Goal: Feedback & Contribution: Submit feedback/report problem

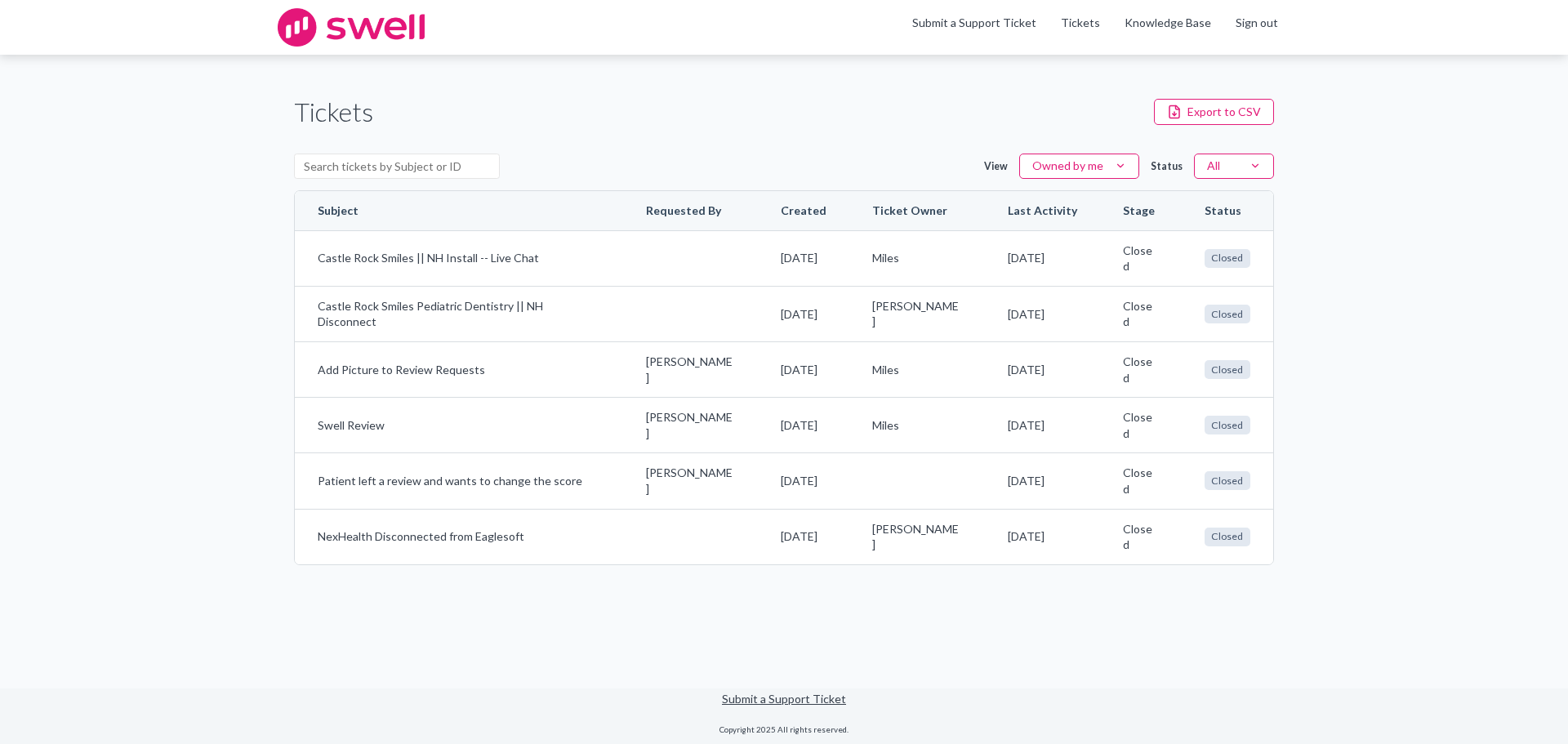
drag, startPoint x: 770, startPoint y: 663, endPoint x: 780, endPoint y: 688, distance: 26.9
click at [784, 695] on link "Submit a Support Ticket" at bounding box center [784, 698] width 125 height 14
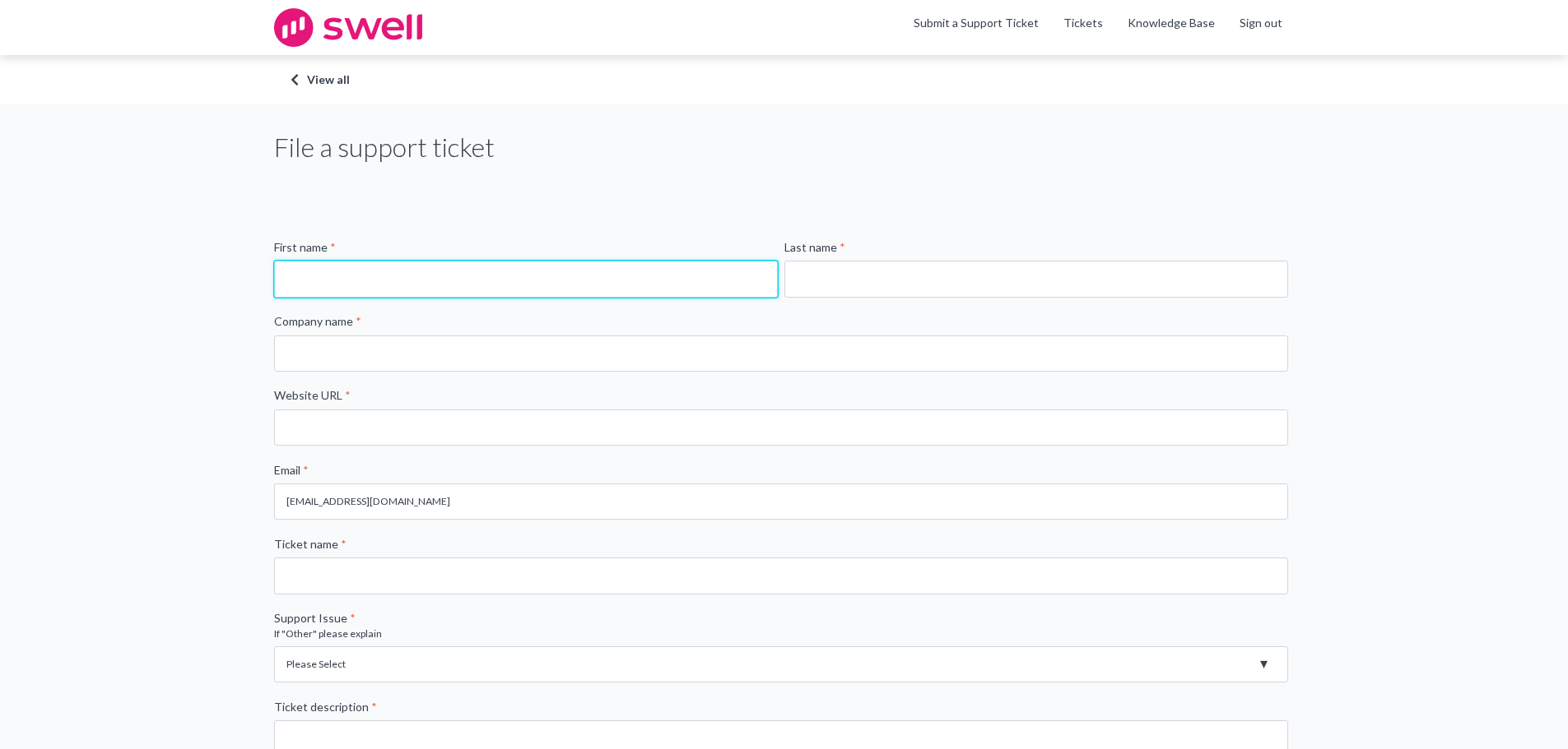
click at [491, 274] on input "First name *" at bounding box center [526, 279] width 504 height 36
type input "[PERSON_NAME]"
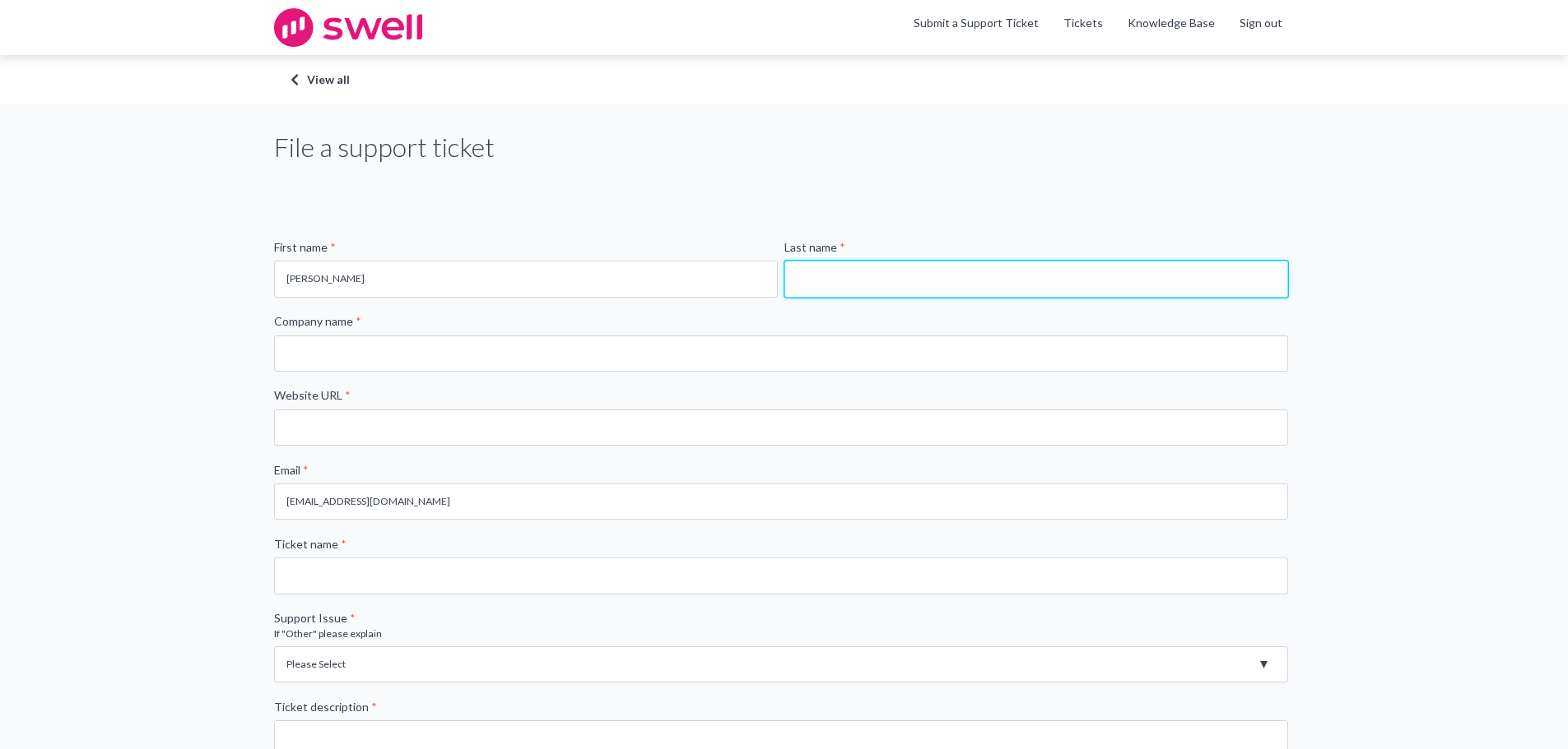
type input "Benzley"
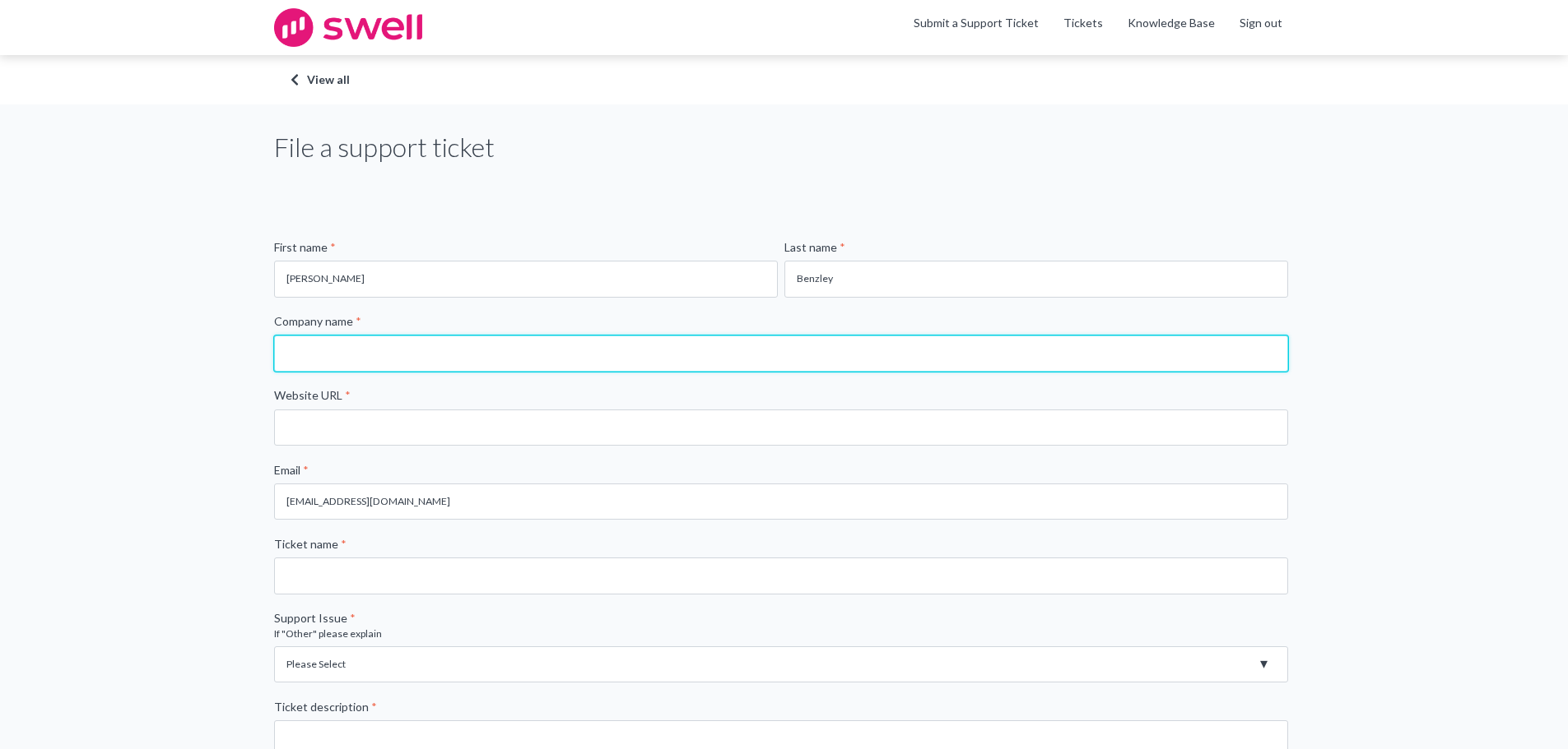
type input "Castle Rock Smiles Pediatric Dentistry"
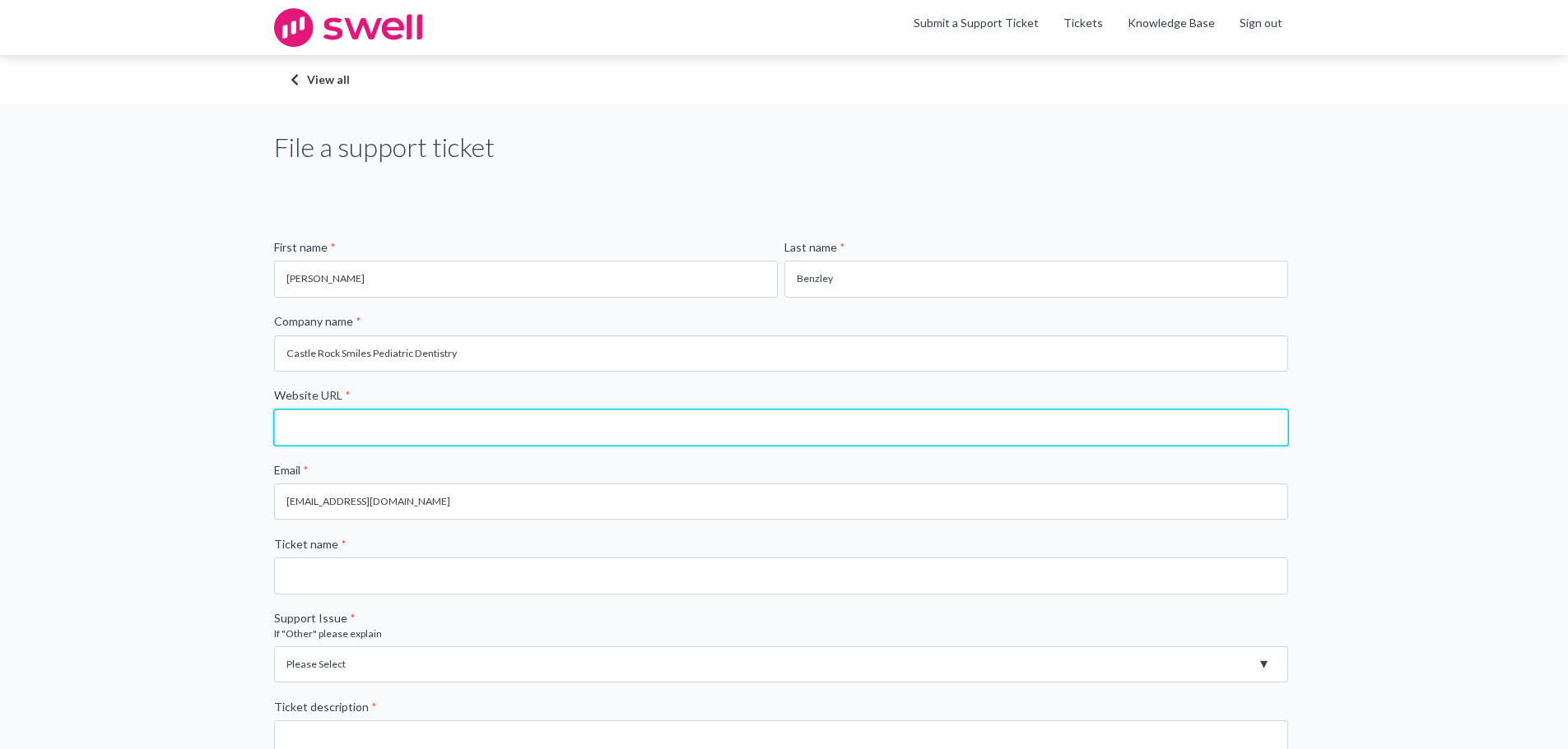
click at [514, 420] on input "Website URL *" at bounding box center [781, 427] width 1014 height 36
type input "CastleRockSmiles.com"
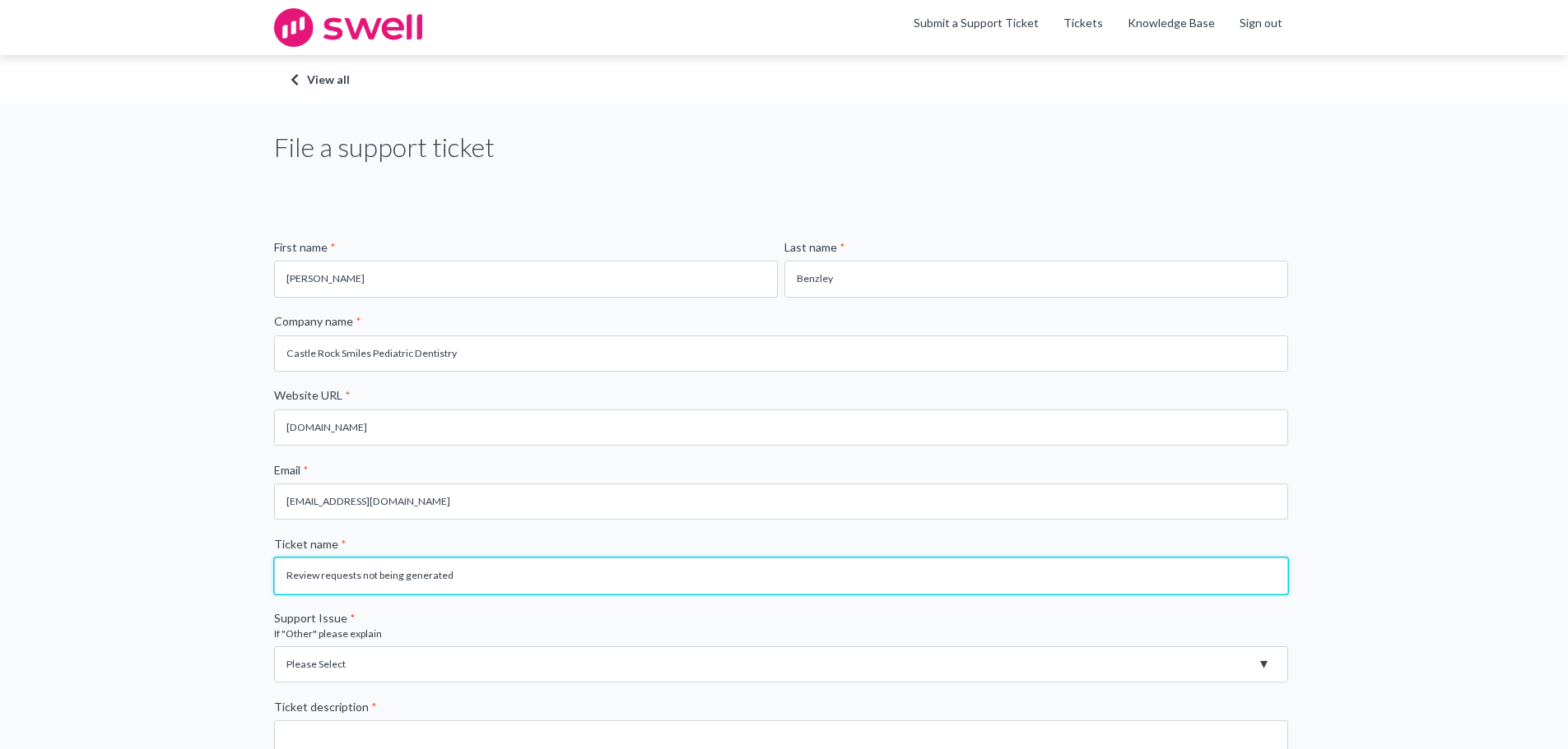
type input "Review requests not being generated"
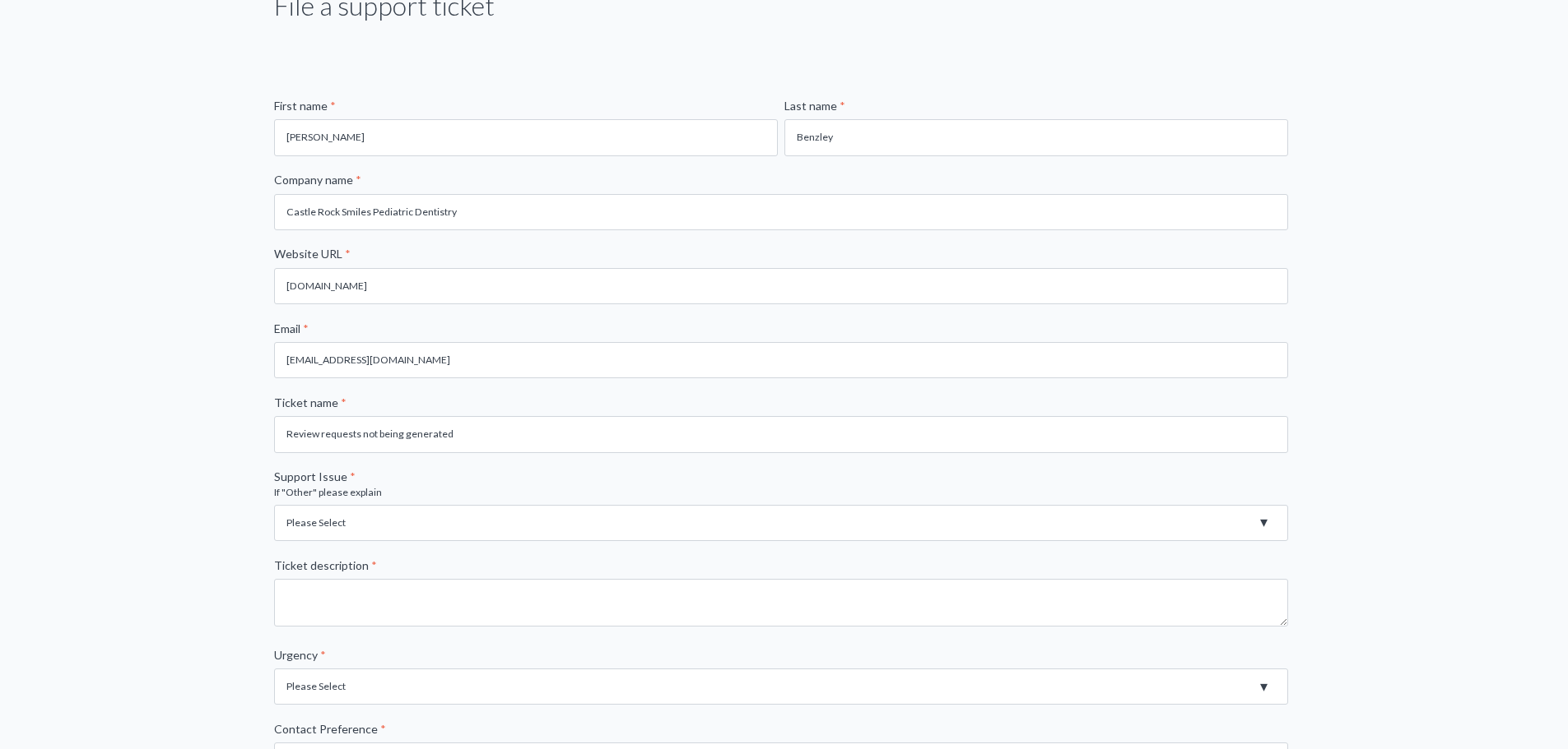
scroll to position [164, 0]
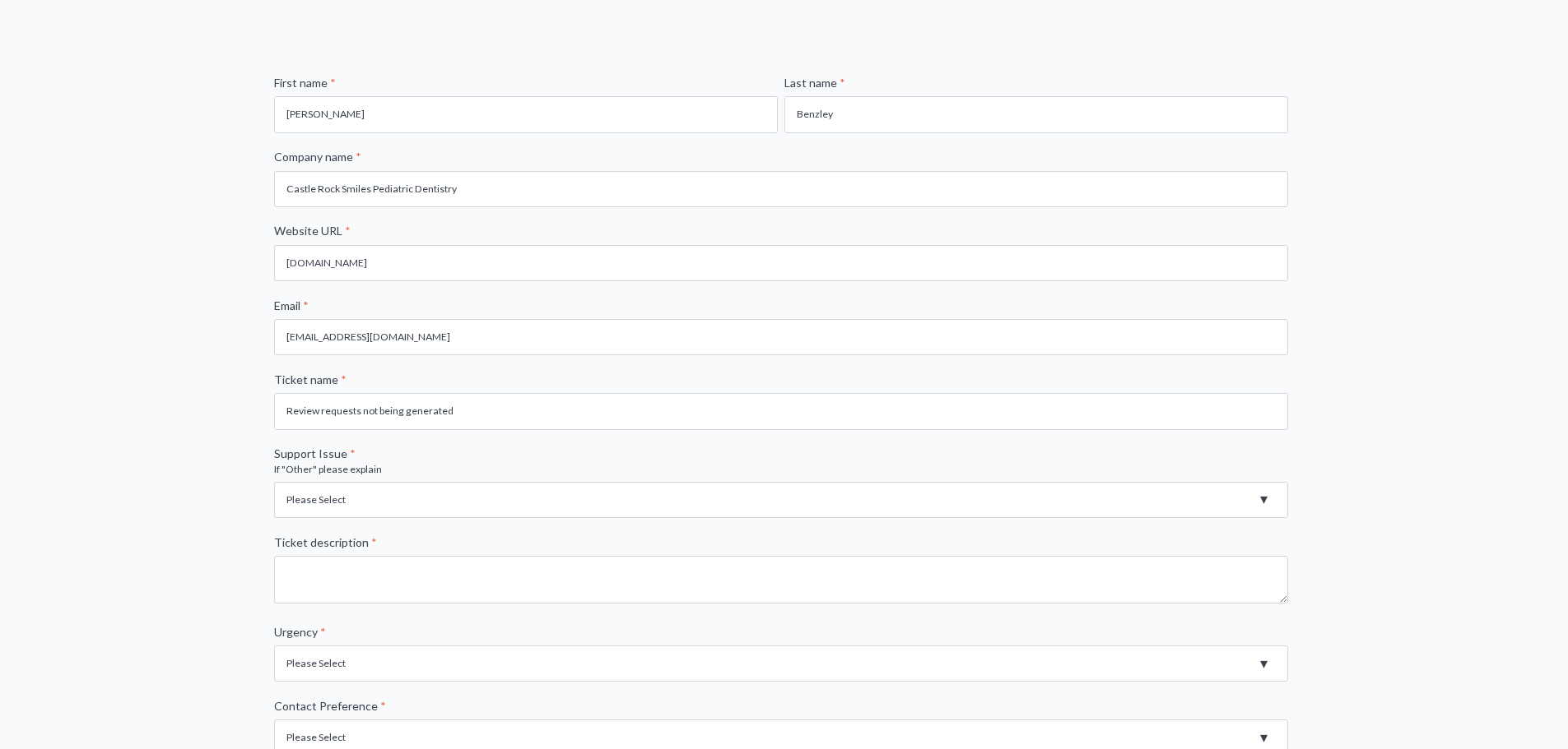
click at [520, 487] on select "Please Select Registration for Business Texting (TCR) Review Invites Not Sendin…" at bounding box center [781, 500] width 1014 height 36
select select "Review Invites Not Sending"
click at [274, 482] on select "Please Select Registration for Business Texting (TCR) Review Invites Not Sendin…" at bounding box center [781, 500] width 1014 height 36
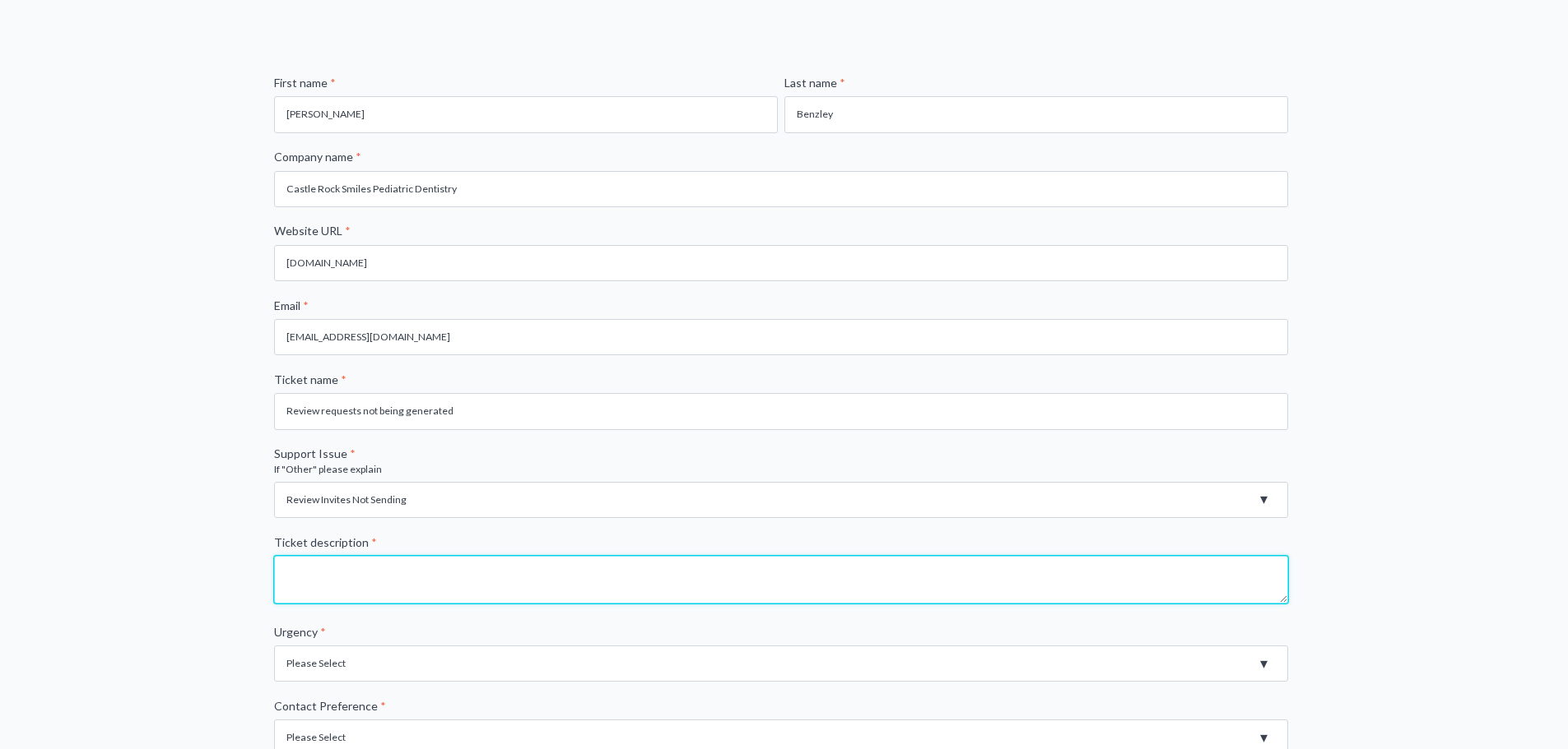
click at [508, 572] on textarea "Ticket description *" at bounding box center [781, 580] width 1014 height 48
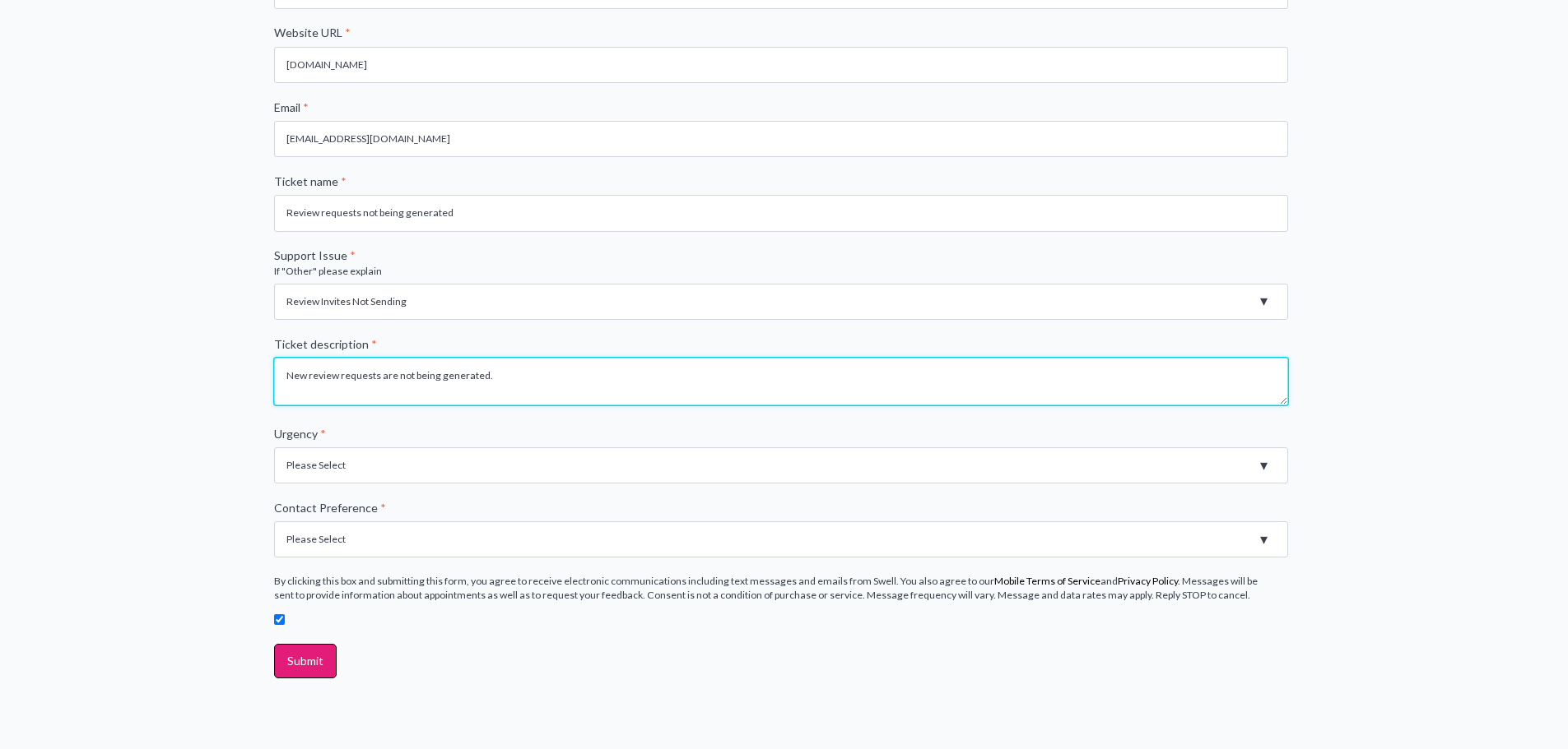
scroll to position [411, 0]
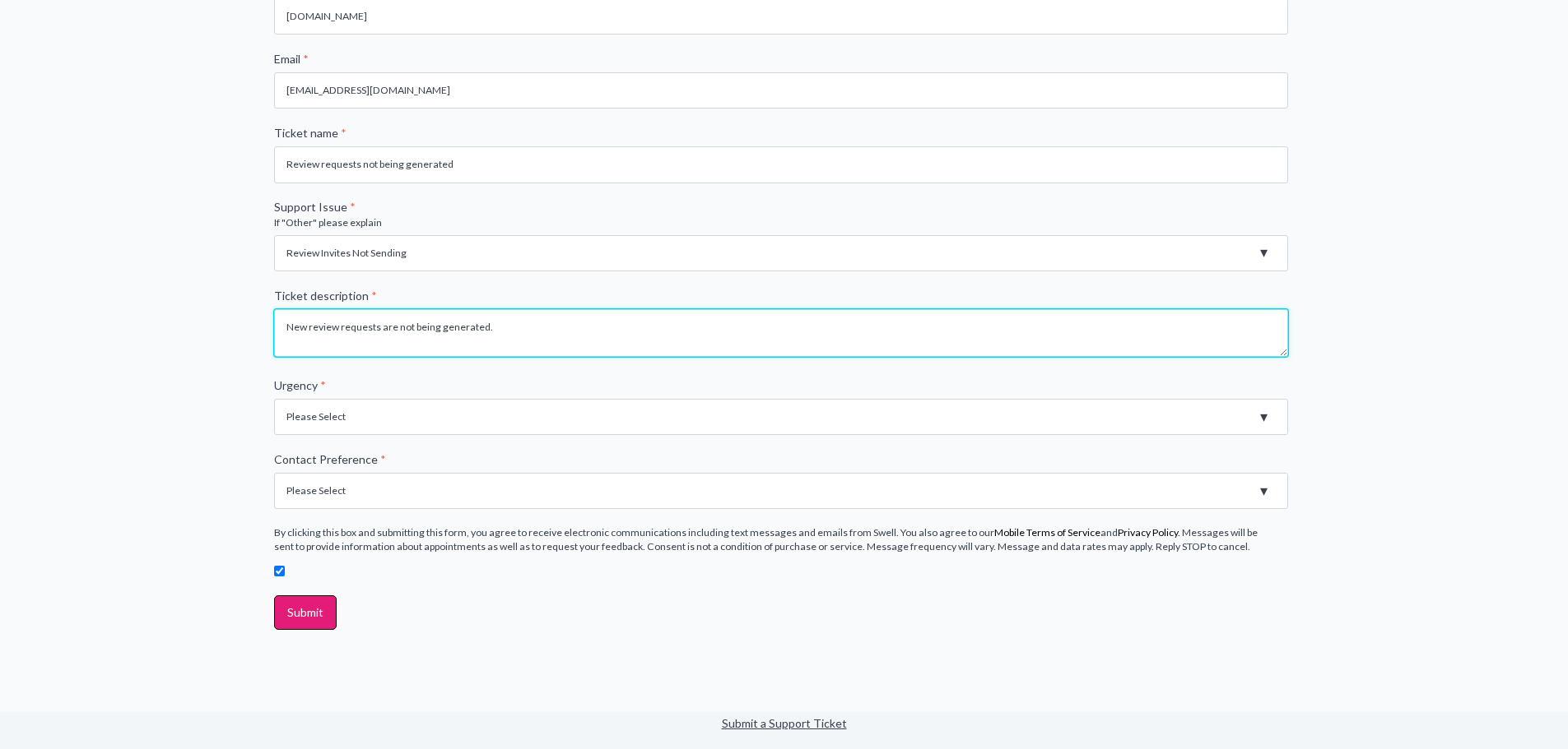
type textarea "New review requests are not being generated."
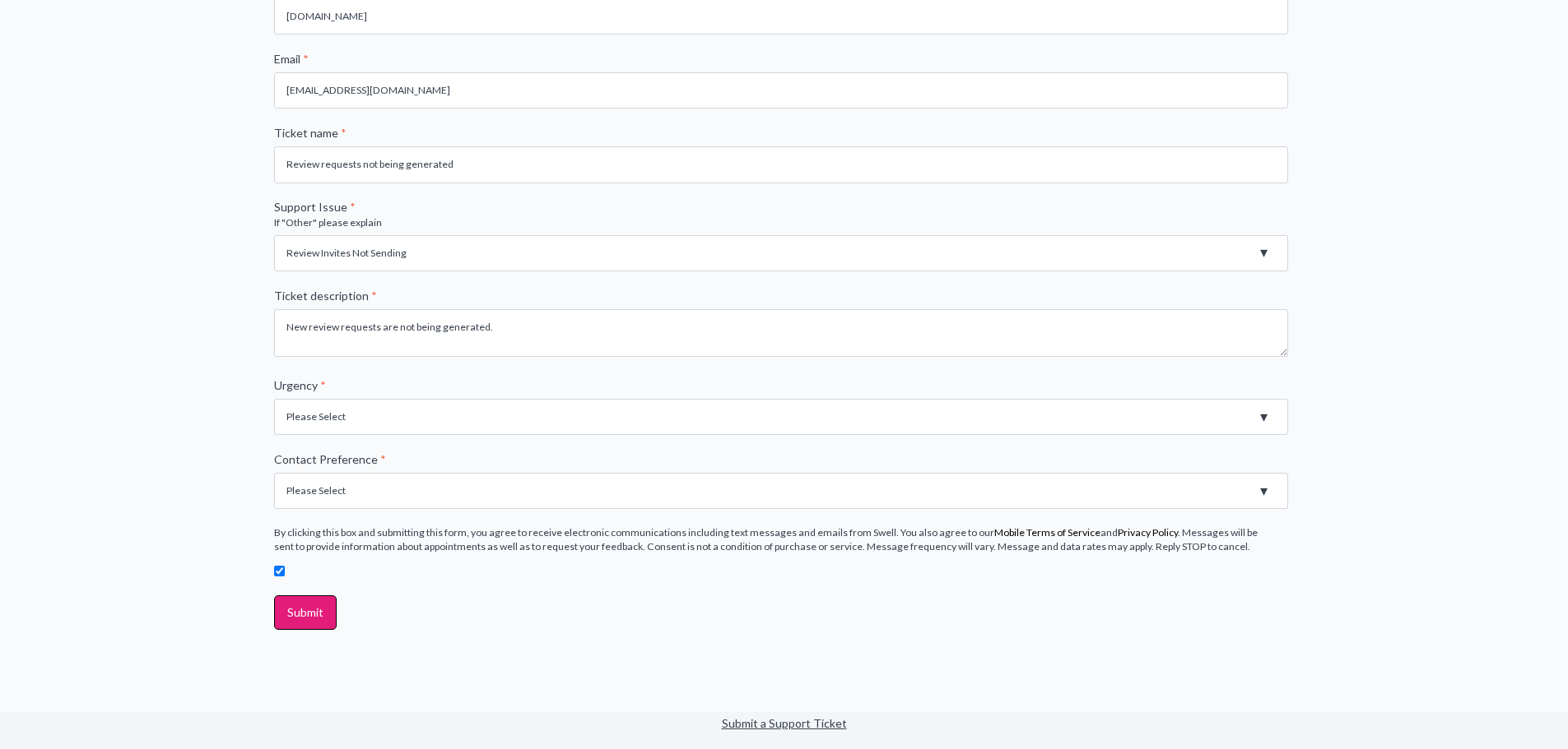
click at [521, 409] on select "Please Select High - Outage - Issue is critically impacting or preventing use o…" at bounding box center [781, 416] width 1014 height 36
select select "High - Outage - Issue is critically impacting or preventing use of essential pr…"
click at [274, 398] on select "Please Select High - Outage - Issue is critically impacting or preventing use o…" at bounding box center [781, 416] width 1014 height 36
click at [522, 483] on select "Please Select Email Phone" at bounding box center [781, 491] width 1014 height 36
select select "Email"
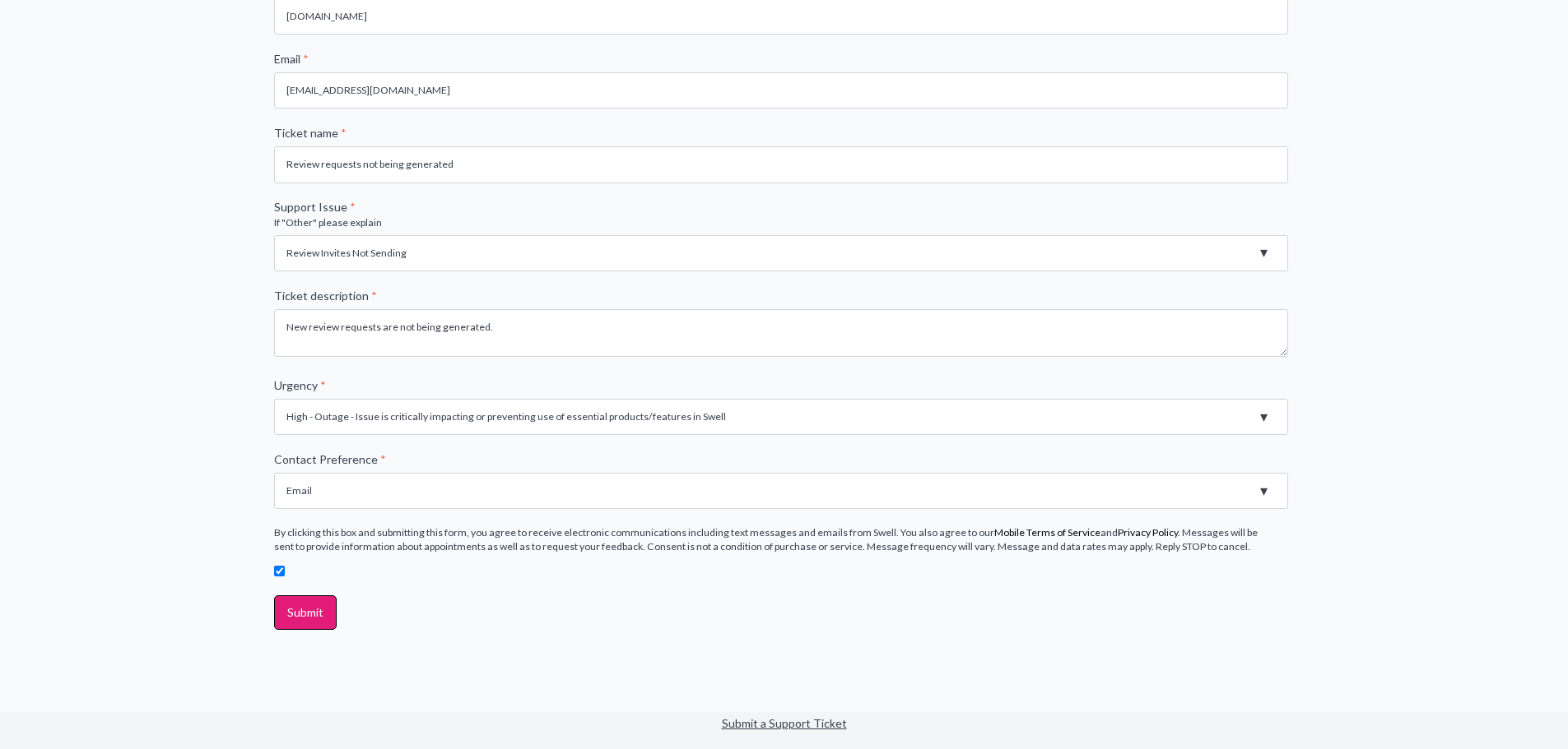
click at [274, 473] on select "Please Select Email Phone" at bounding box center [781, 491] width 1014 height 36
click at [301, 612] on input "Submit" at bounding box center [305, 612] width 63 height 34
